Goal: Information Seeking & Learning: Learn about a topic

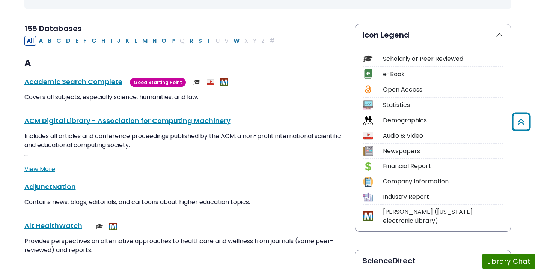
scroll to position [147, 0]
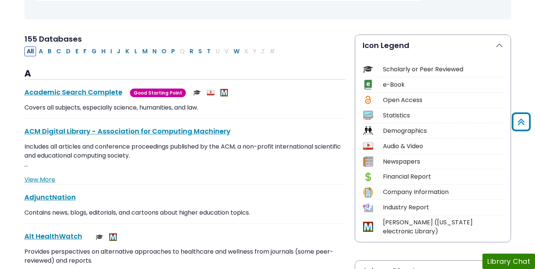
click at [442, 72] on div "Scholarly or Peer Reviewed" at bounding box center [443, 69] width 120 height 9
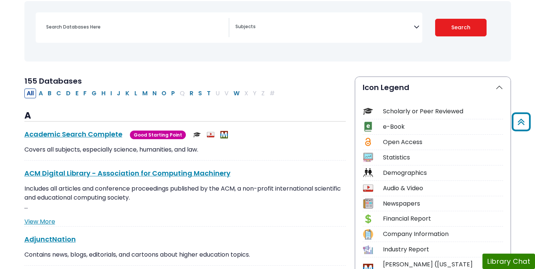
scroll to position [94, 0]
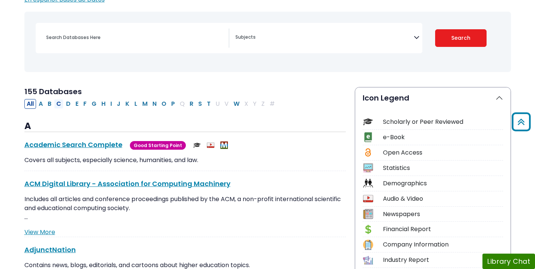
click at [57, 105] on button "C" at bounding box center [58, 104] width 9 height 10
select select "Database Subject Filter"
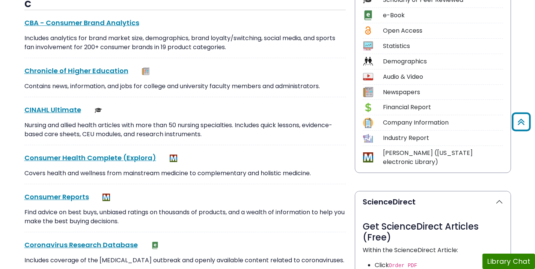
scroll to position [218, 0]
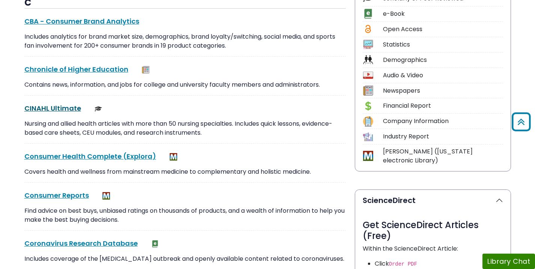
click at [56, 111] on link "CINAHL Ultimate This link opens in a new window" at bounding box center [52, 108] width 57 height 9
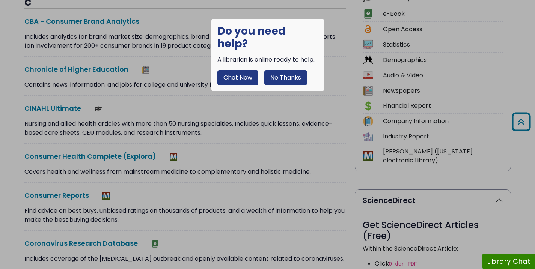
click at [279, 70] on button "No Thanks" at bounding box center [285, 77] width 43 height 15
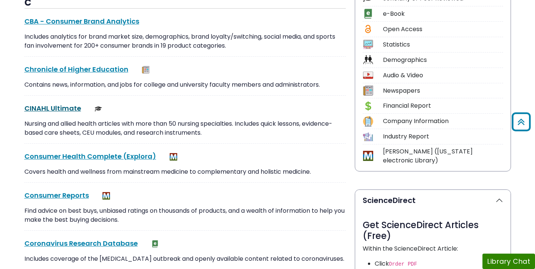
click at [44, 106] on link "CINAHL Ultimate This link opens in a new window" at bounding box center [52, 108] width 57 height 9
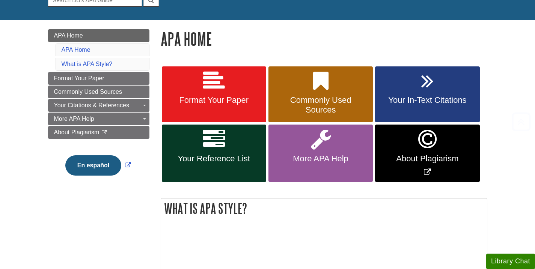
scroll to position [84, 0]
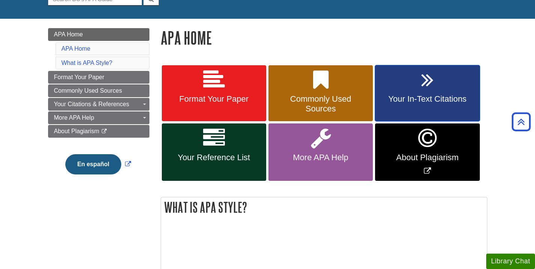
click at [437, 98] on span "Your In-Text Citations" at bounding box center [427, 99] width 93 height 10
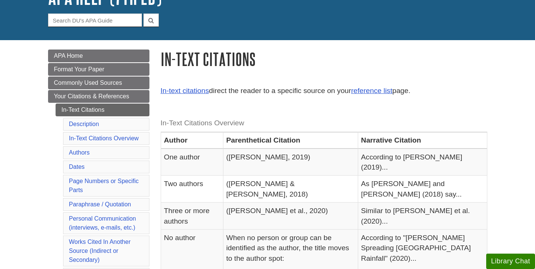
scroll to position [66, 0]
